Goal: Task Accomplishment & Management: Complete application form

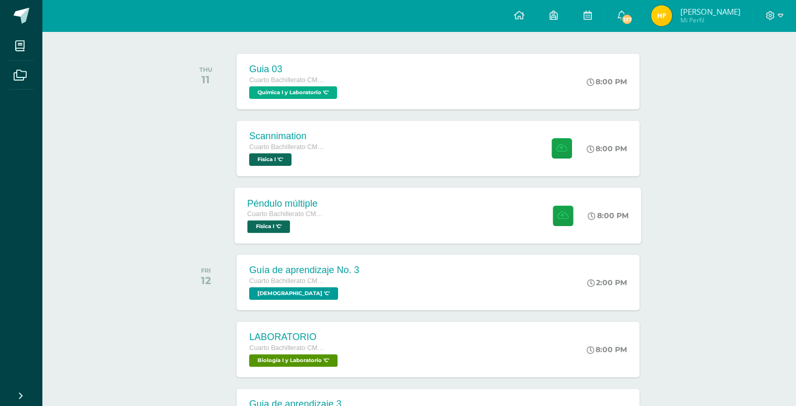
scroll to position [157, 0]
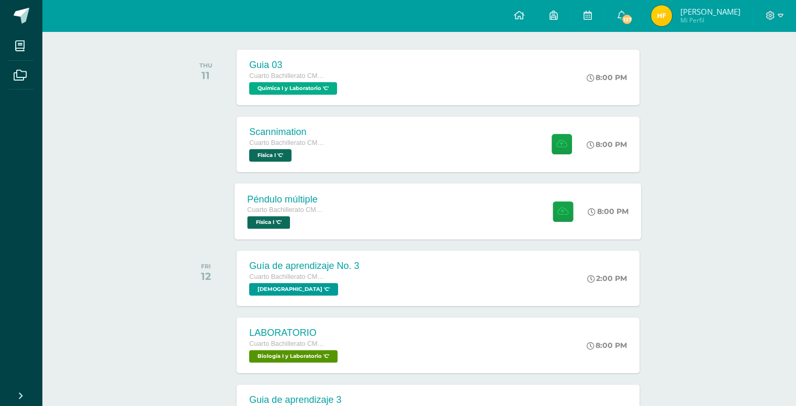
click at [550, 203] on span at bounding box center [560, 211] width 26 height 20
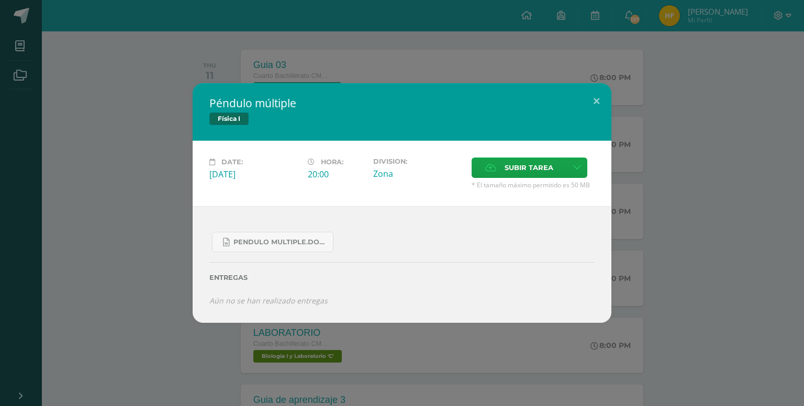
click at [511, 181] on div "Subir tarea" at bounding box center [533, 169] width 123 height 23
click at [511, 174] on span "Subir tarea" at bounding box center [529, 167] width 49 height 19
click at [0, 0] on input "Subir tarea" at bounding box center [0, 0] width 0 height 0
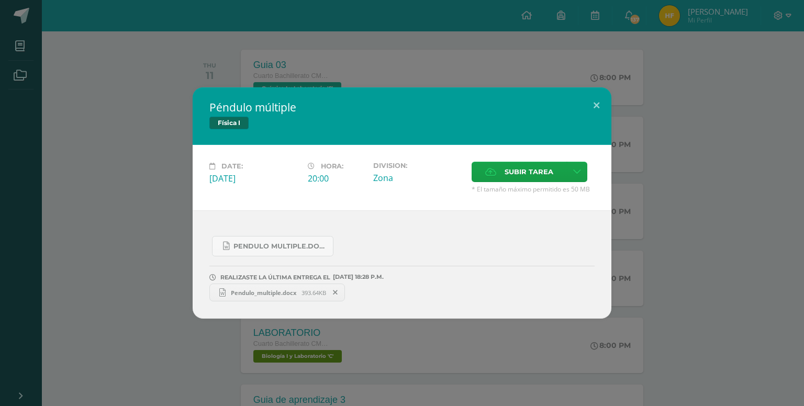
click at [285, 293] on span "Pendulo_multiple.docx" at bounding box center [264, 293] width 76 height 8
click at [644, 120] on div "Péndulo múltiple Física I Date: [DATE] Hora: 20:00 Division: Zona" at bounding box center [402, 202] width 796 height 231
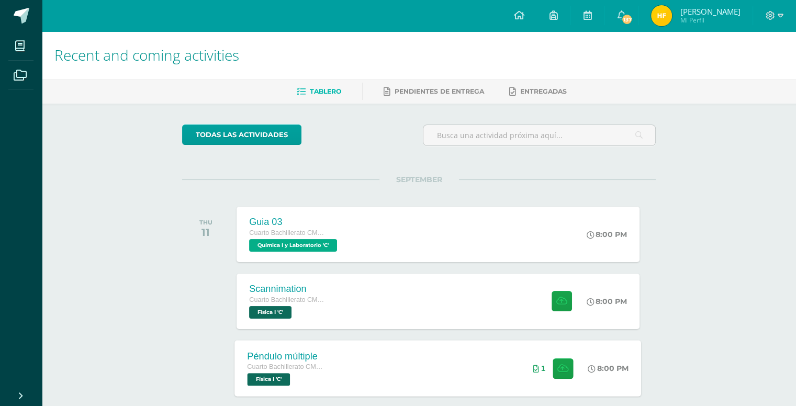
click at [501, 371] on div "Péndulo múltiple Cuarto Bachillerato CMP Bachillerato en CCLL con Orientación e…" at bounding box center [438, 368] width 407 height 56
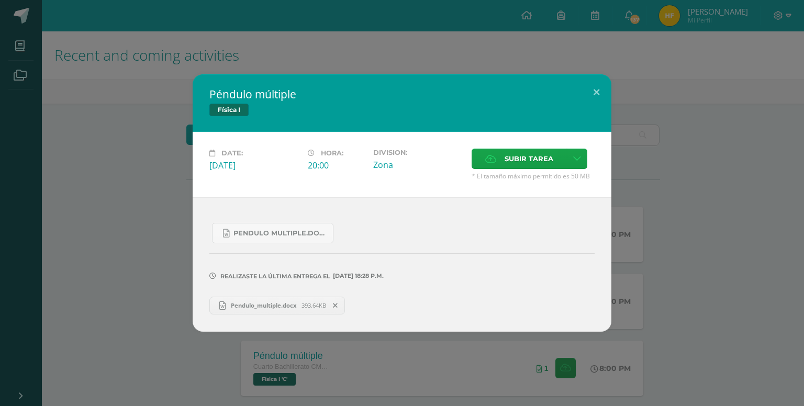
click at [340, 306] on span at bounding box center [336, 306] width 18 height 12
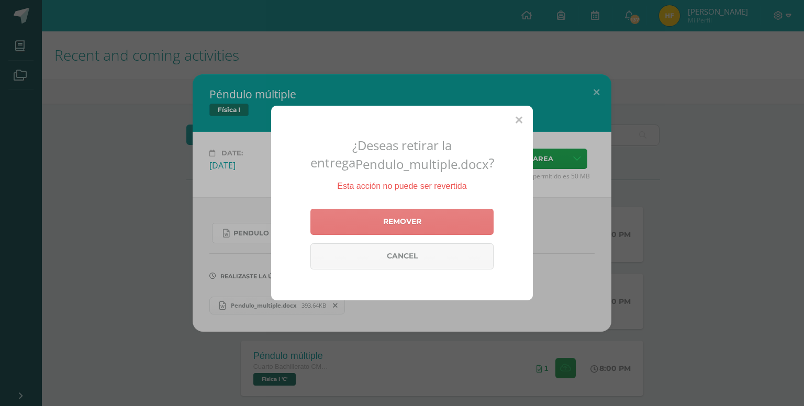
click at [367, 226] on link "Remover" at bounding box center [401, 222] width 183 height 26
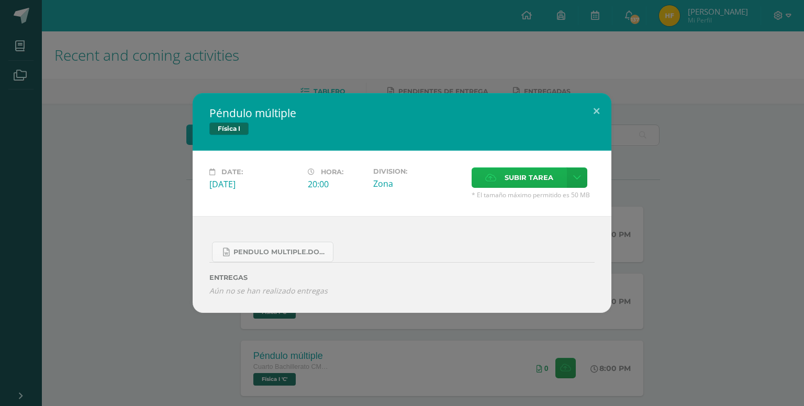
click at [515, 182] on span "Subir tarea" at bounding box center [529, 177] width 49 height 19
click at [0, 0] on input "Subir tarea" at bounding box center [0, 0] width 0 height 0
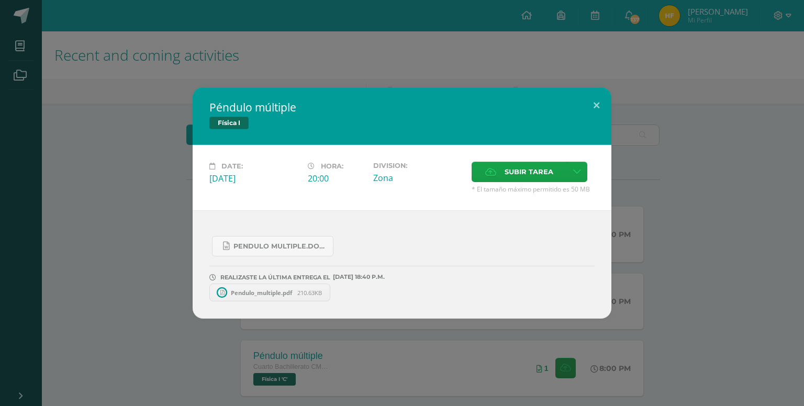
click at [281, 296] on link "Pendulo_multiple.pdf 210.63KB" at bounding box center [269, 293] width 121 height 18
click at [596, 106] on button at bounding box center [596, 105] width 30 height 36
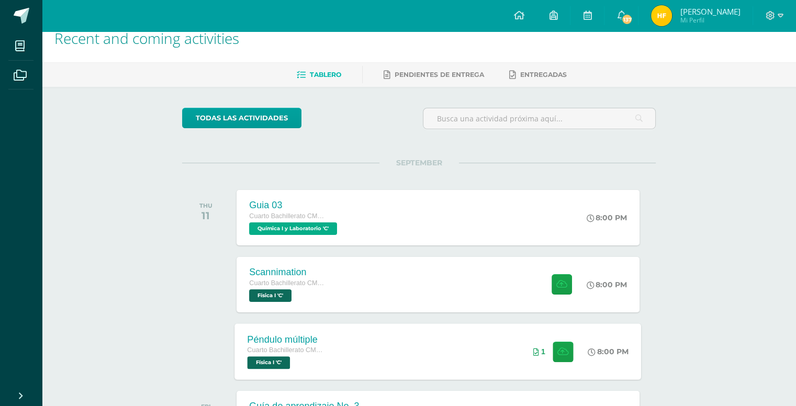
scroll to position [52, 0]
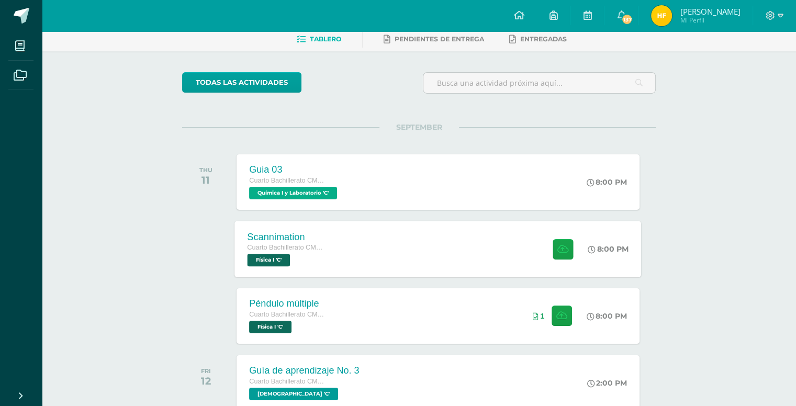
click at [365, 233] on div "Scannimation Cuarto Bachillerato CMP Bachillerato en CCLL con Orientación en Co…" at bounding box center [438, 249] width 407 height 56
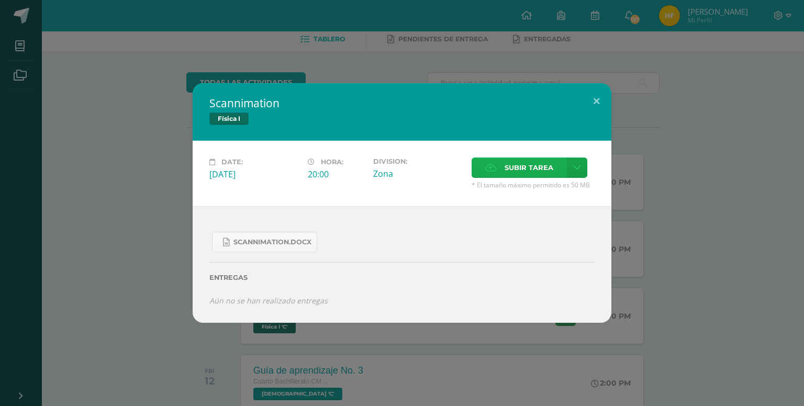
click at [494, 165] on icon at bounding box center [490, 167] width 11 height 7
click at [0, 0] on input "Subir tarea" at bounding box center [0, 0] width 0 height 0
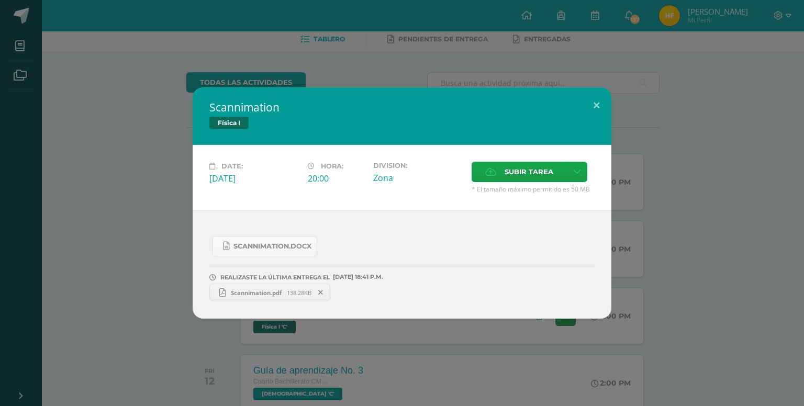
click at [264, 297] on link "Scannimation.pdf 138.28KB" at bounding box center [269, 293] width 121 height 18
drag, startPoint x: 592, startPoint y: 101, endPoint x: 587, endPoint y: 105, distance: 6.8
click at [592, 101] on button at bounding box center [596, 105] width 30 height 36
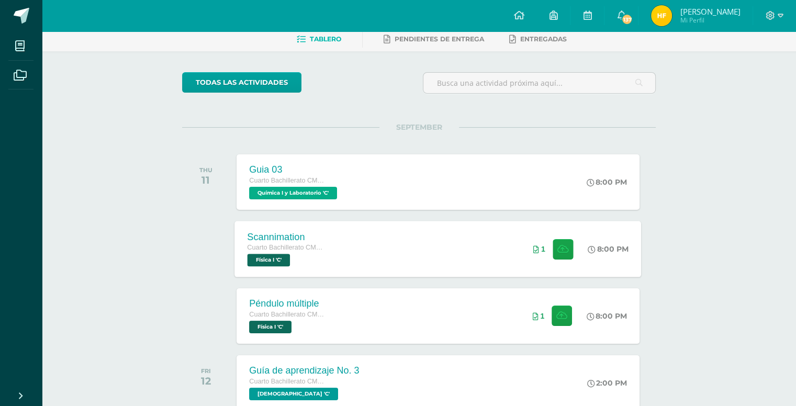
click at [452, 247] on div "Scannimation Cuarto Bachillerato CMP Bachillerato en CCLL con Orientación en Co…" at bounding box center [438, 249] width 407 height 56
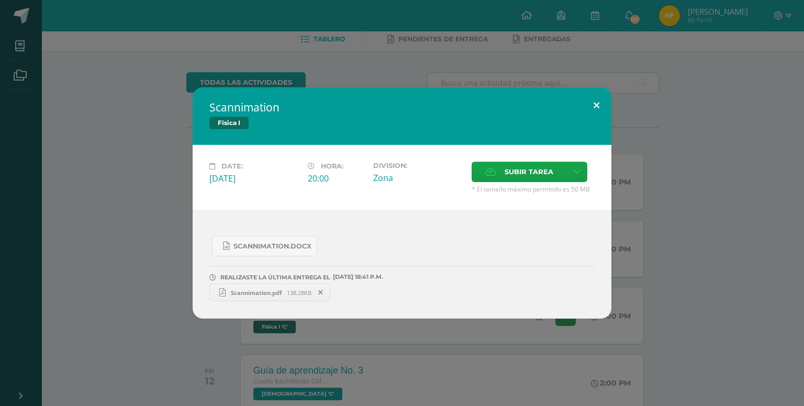
click at [590, 99] on button at bounding box center [596, 105] width 30 height 36
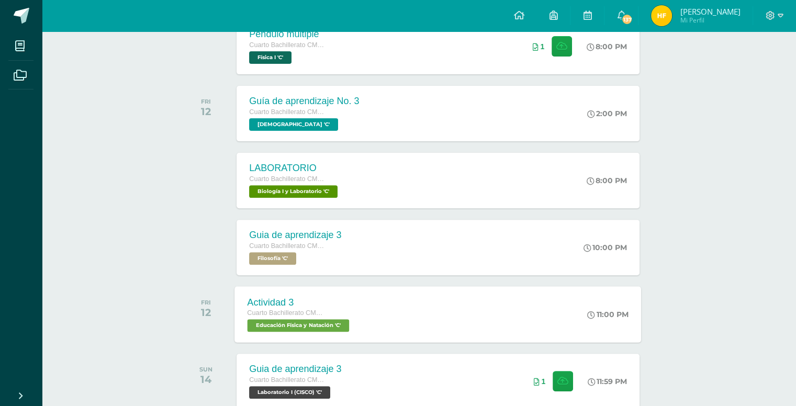
scroll to position [366, 0]
